Goal: Task Accomplishment & Management: Complete application form

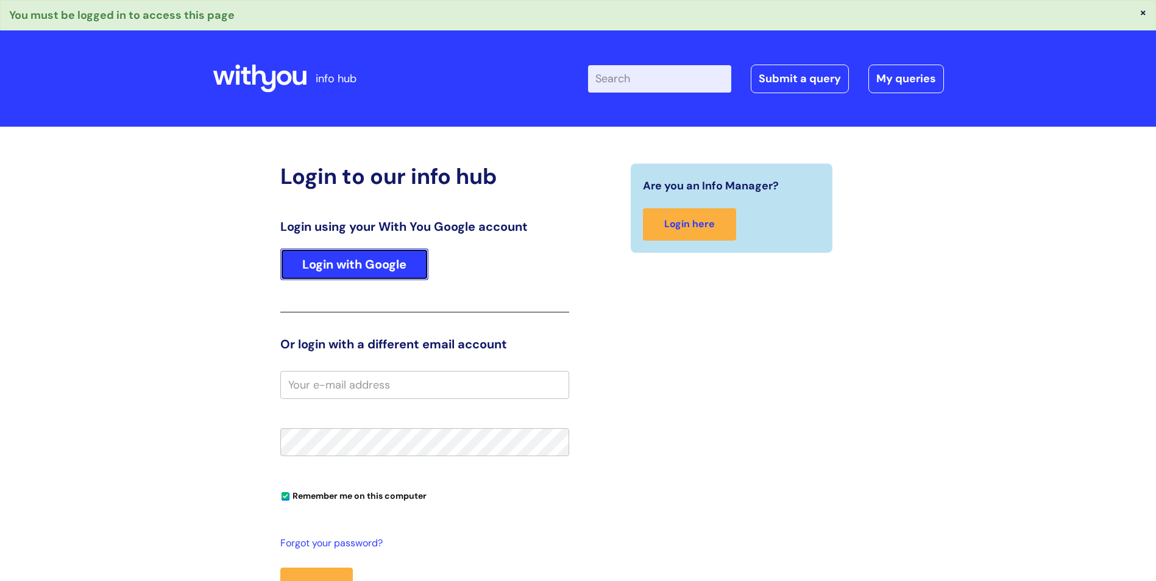
click at [377, 271] on link "Login with Google" at bounding box center [354, 265] width 148 height 32
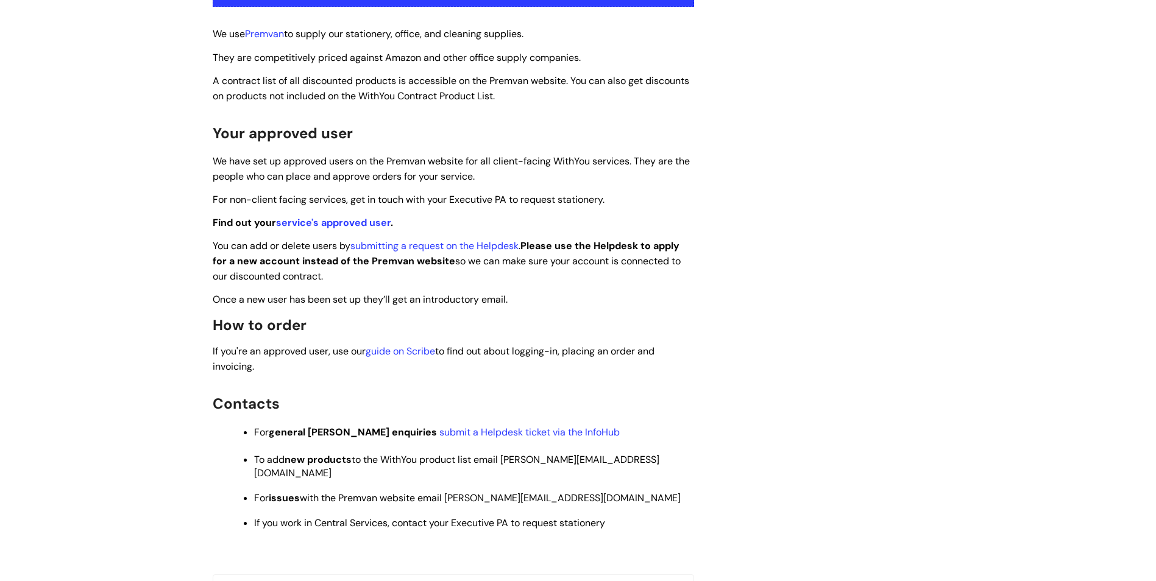
scroll to position [366, 0]
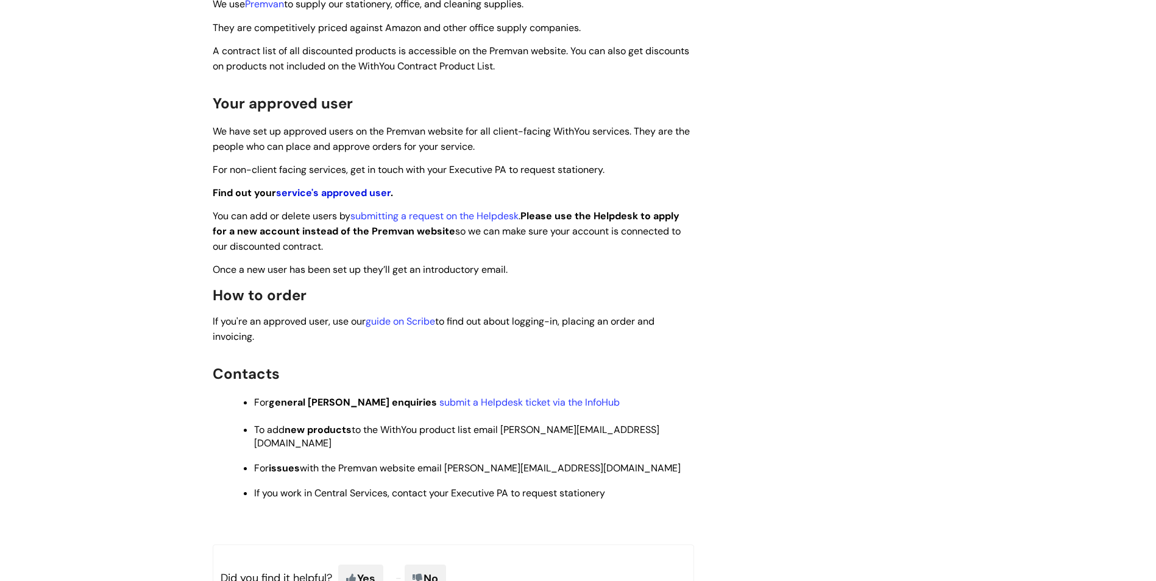
click at [339, 193] on link "service's approved user" at bounding box center [333, 192] width 115 height 13
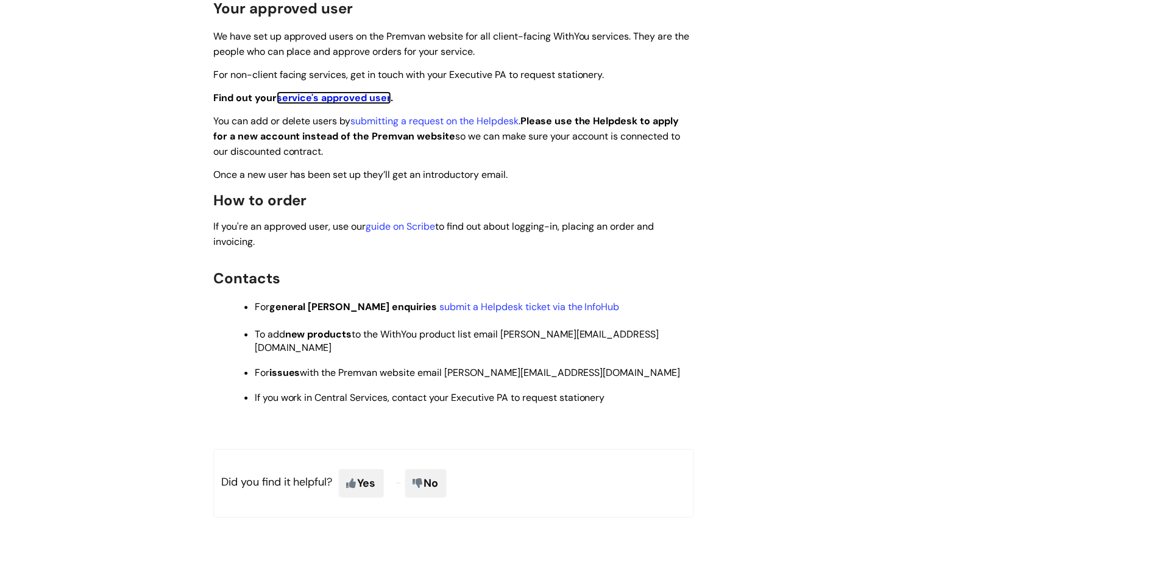
scroll to position [487, 0]
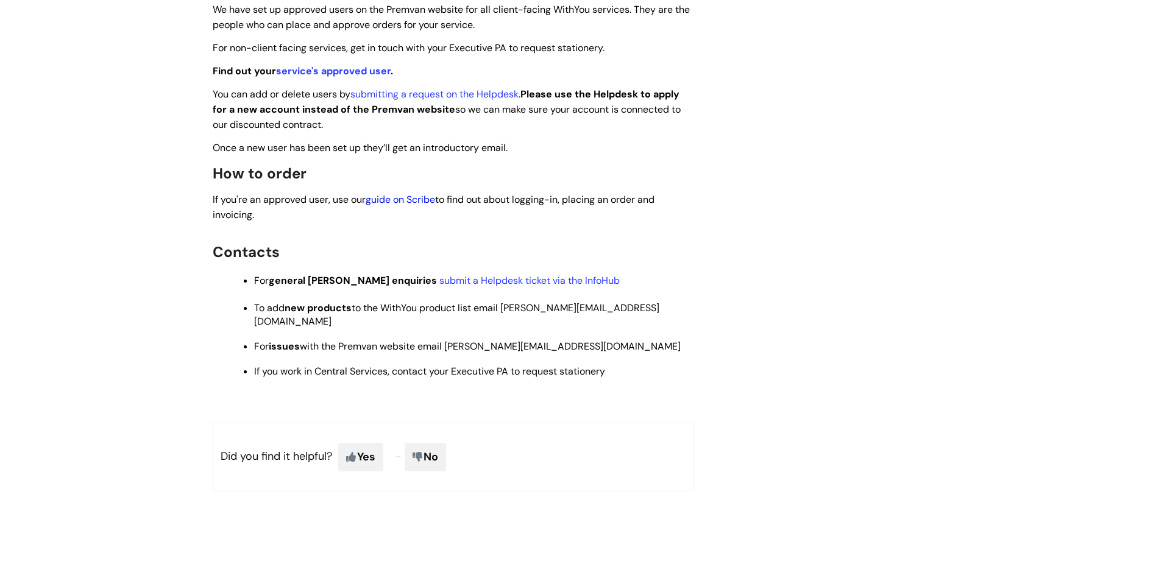
click at [400, 195] on link "guide on Scribe" at bounding box center [400, 199] width 69 height 13
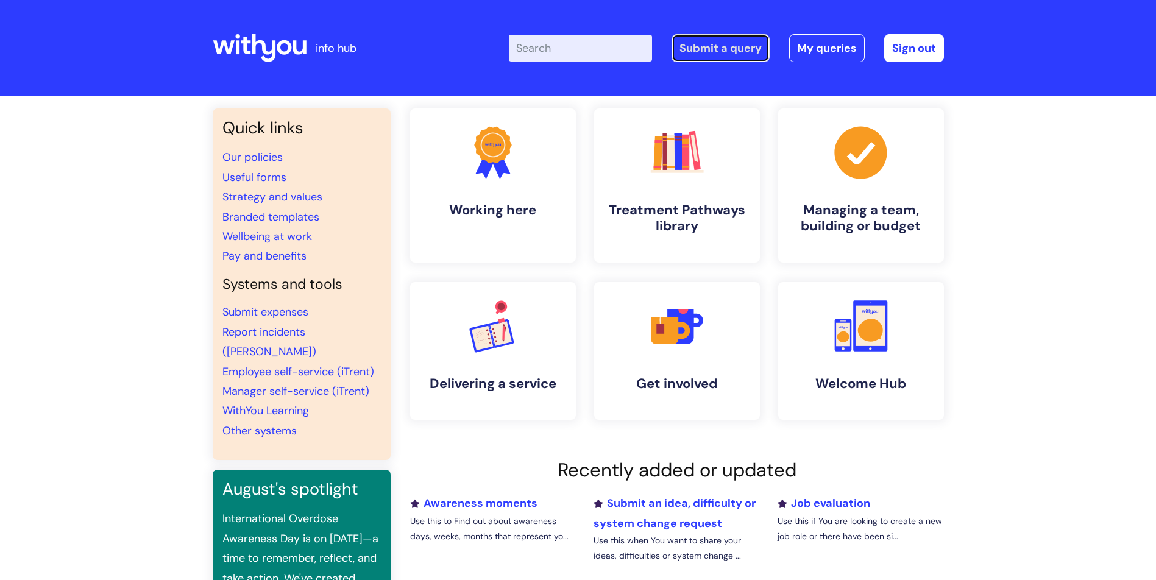
click at [709, 47] on link "Submit a query" at bounding box center [721, 48] width 98 height 28
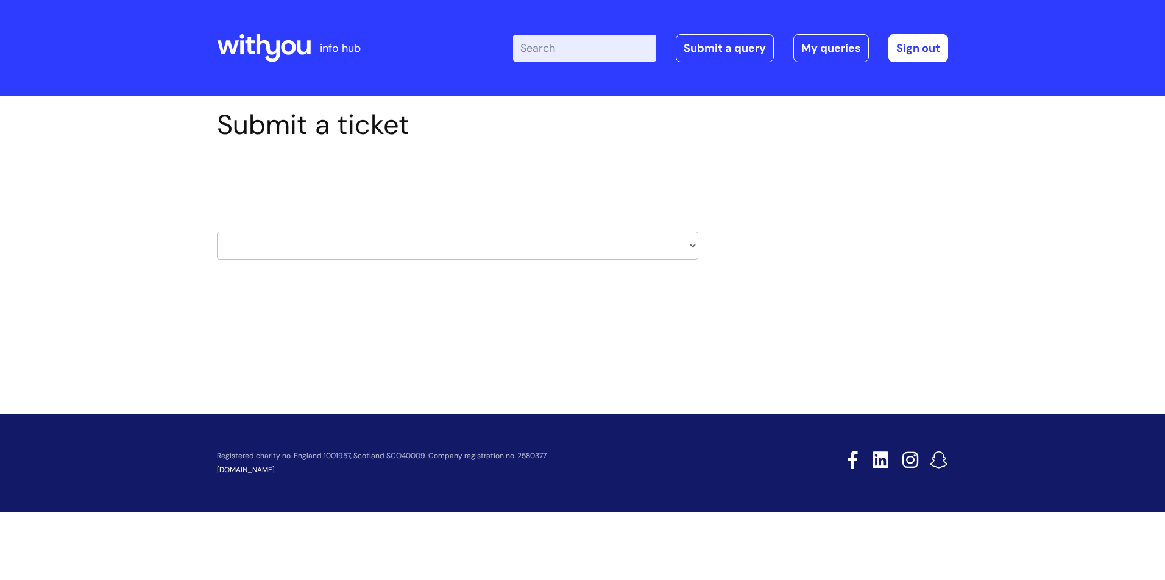
click at [435, 249] on select "HR / People IT and Support Clinical Drug Alerts Finance Accounts Data Support T…" at bounding box center [457, 246] width 481 height 28
select select "it_and_support"
click at [217, 232] on select "HR / People IT and Support Clinical Drug Alerts Finance Accounts Data Support T…" at bounding box center [457, 246] width 481 height 28
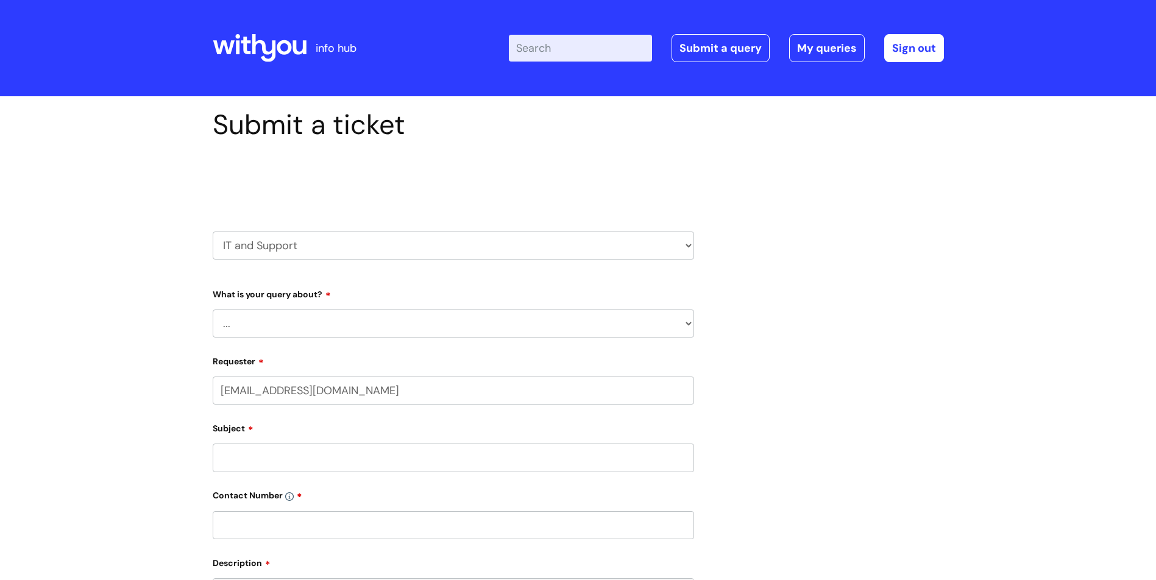
select select "80004328356"
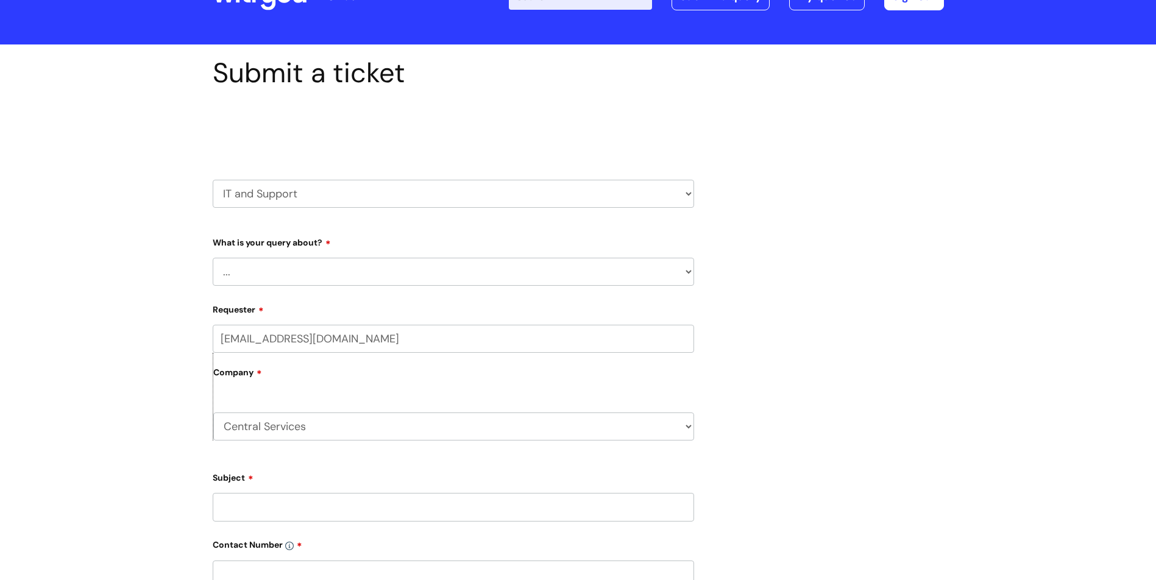
scroll to position [122, 0]
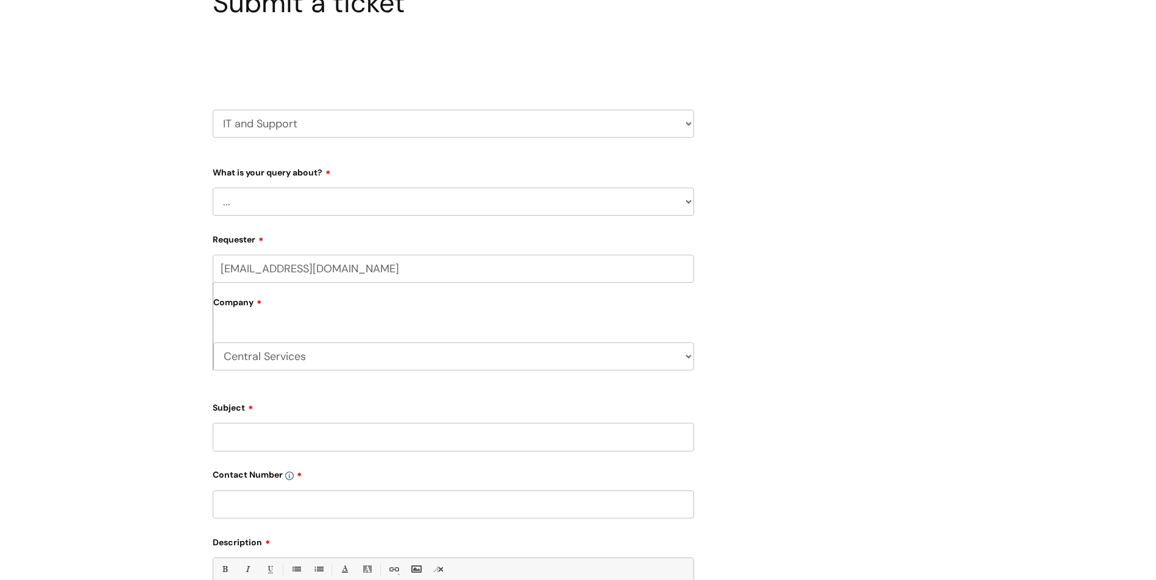
click at [319, 210] on select "... Mobile Phone Reset & MFA Accounts, Starters and Leavers IT Hardware issue I…" at bounding box center [453, 202] width 481 height 28
select select "System/software"
click at [213, 188] on select "... Mobile Phone Reset & MFA Accounts, Starters and Leavers IT Hardware issue I…" at bounding box center [453, 202] width 481 height 28
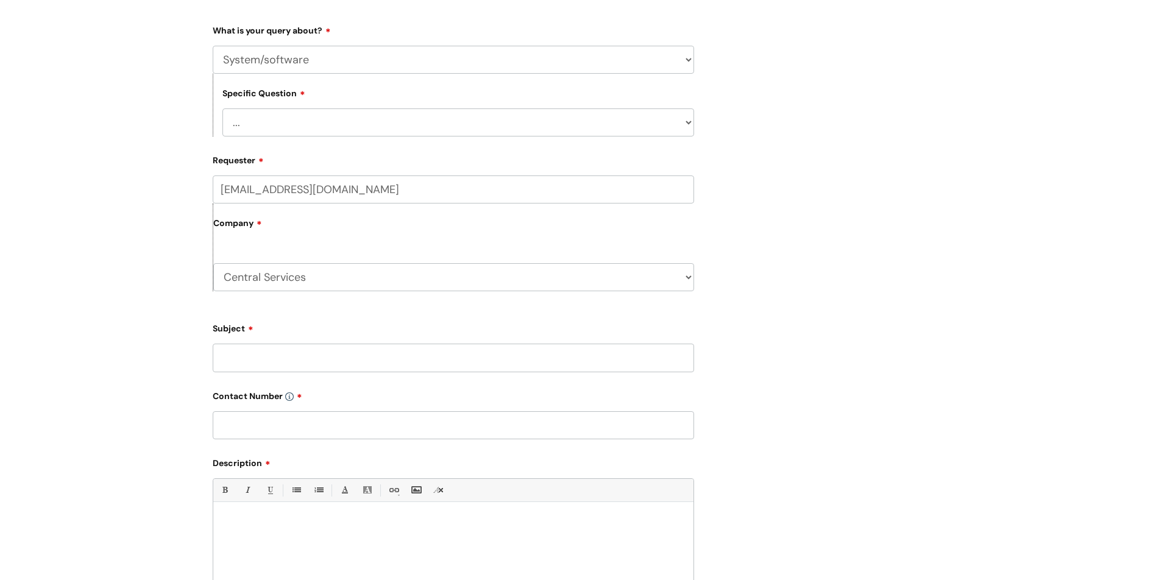
scroll to position [305, 0]
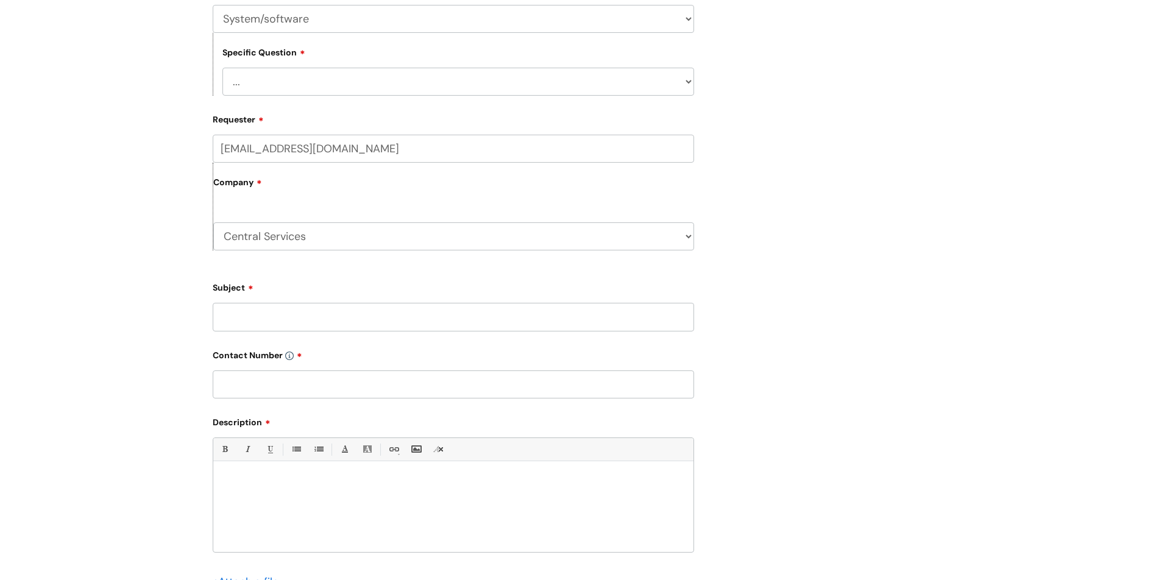
click at [340, 83] on select "... Halo PCMIS Iaptus NHS Email CJSM Email Mitel Another System Google (Workspa…" at bounding box center [458, 82] width 472 height 28
click at [332, 81] on select "... Halo PCMIS Iaptus NHS Email CJSM Email Mitel Another System Google (Workspa…" at bounding box center [458, 82] width 472 height 28
select select "IT Portal"
click at [222, 68] on select "... Halo PCMIS Iaptus NHS Email CJSM Email Mitel Another System Google (Workspa…" at bounding box center [458, 82] width 472 height 28
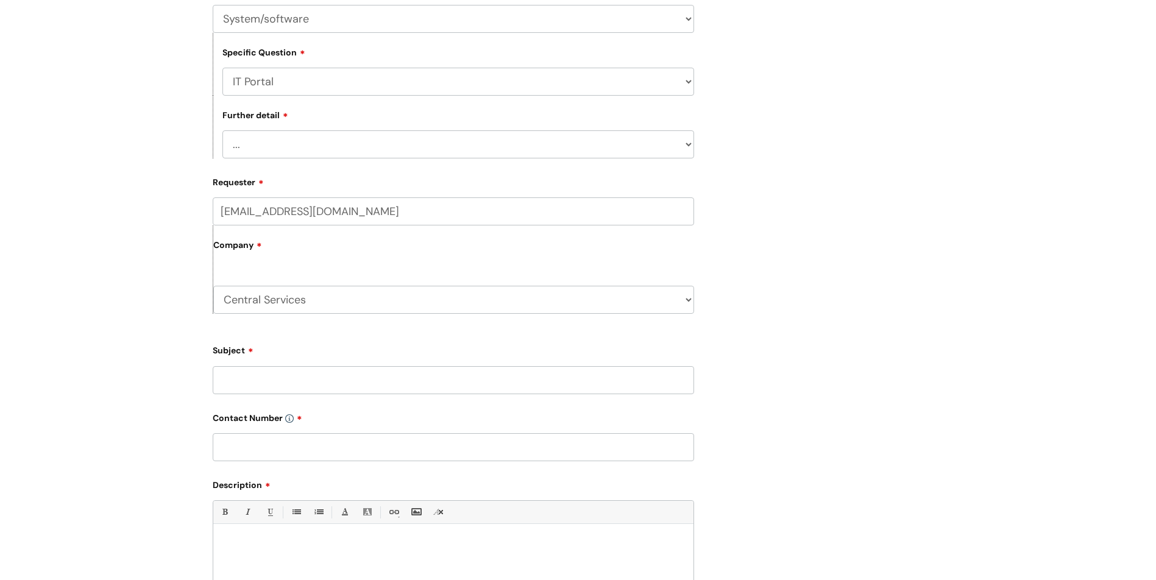
click at [318, 132] on select "... I need help logging in I’d like access to the IT Portal I’d like to add a p…" at bounding box center [458, 144] width 472 height 28
select select "I need help logging in"
click at [222, 130] on select "... I need help logging in I’d like access to the IT Portal I’d like to add a p…" at bounding box center [458, 144] width 472 height 28
click at [331, 383] on input "Subject" at bounding box center [453, 380] width 481 height 28
type input "P"
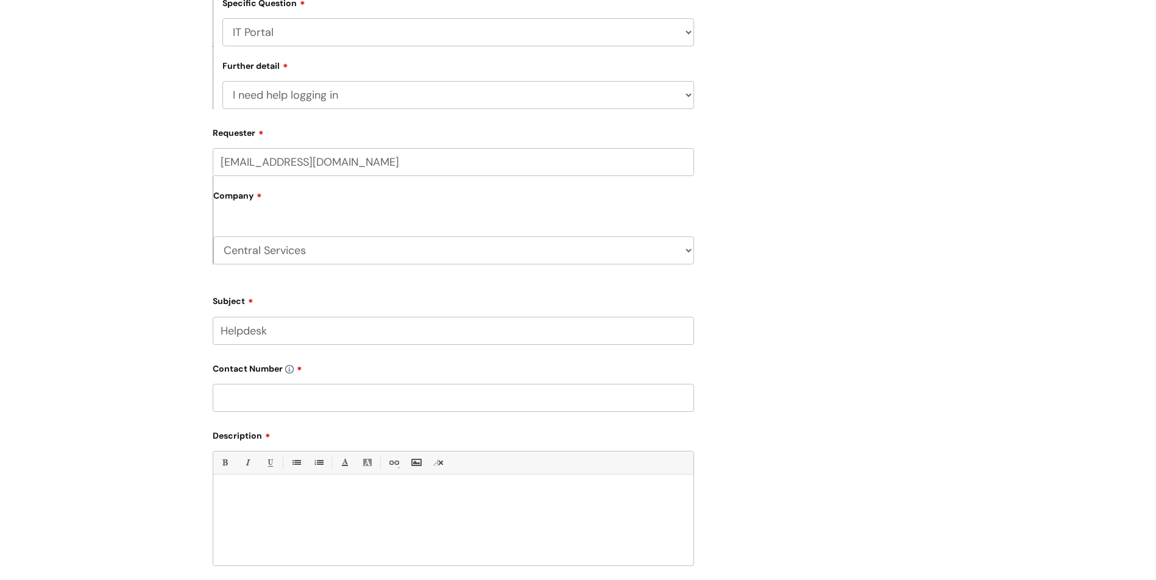
scroll to position [427, 0]
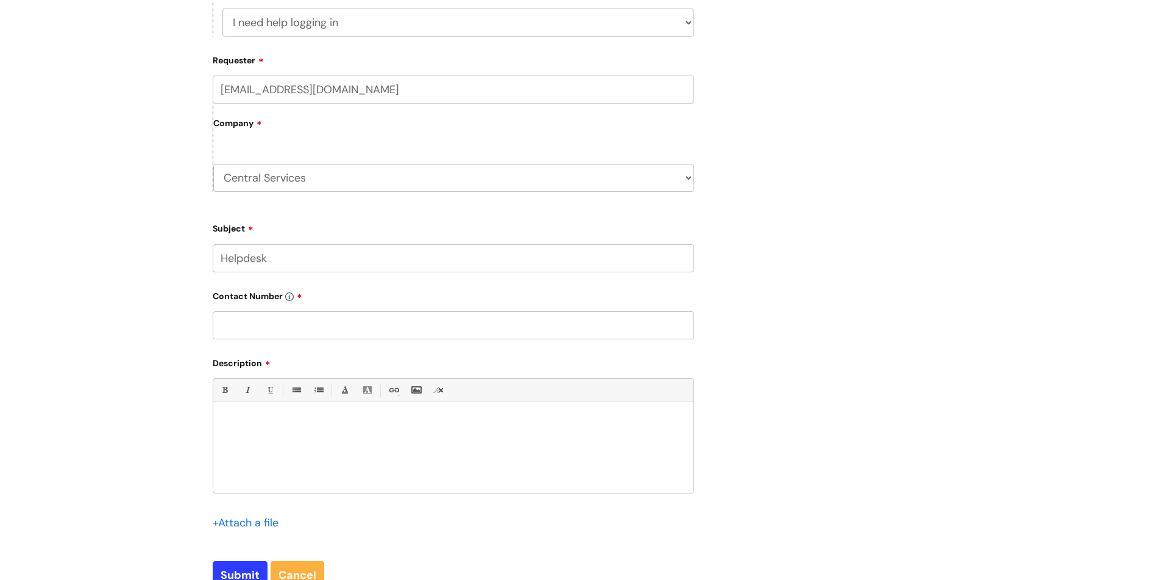
type input "Helpdesk"
click at [282, 324] on input "text" at bounding box center [453, 325] width 481 height 28
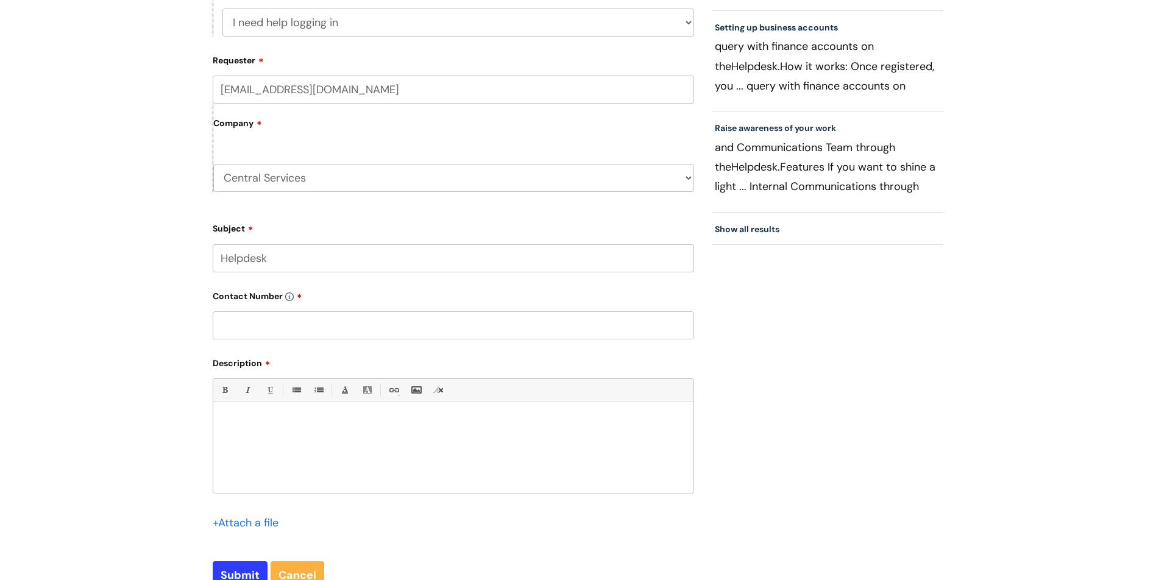
type input "07966562460"
click at [272, 414] on div at bounding box center [453, 451] width 480 height 84
click at [296, 418] on p "Hello, I have a" at bounding box center [453, 423] width 462 height 11
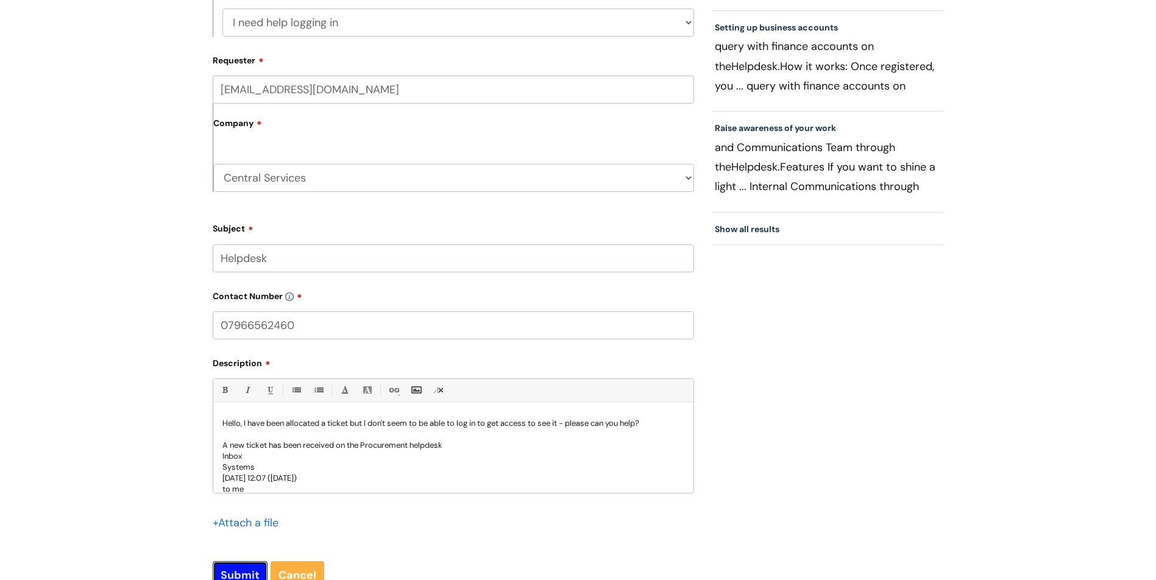
click at [253, 573] on input "Submit" at bounding box center [240, 575] width 55 height 28
type input "Please Wait..."
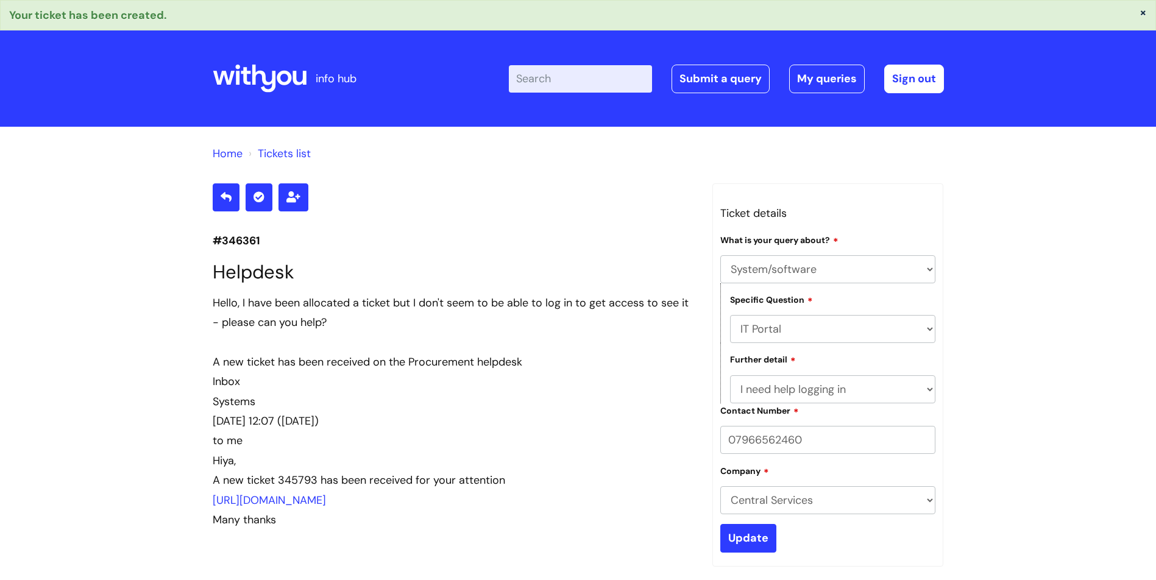
select select "System/software"
select select "IT Portal"
select select "I need help logging in"
